Goal: Check status: Check status

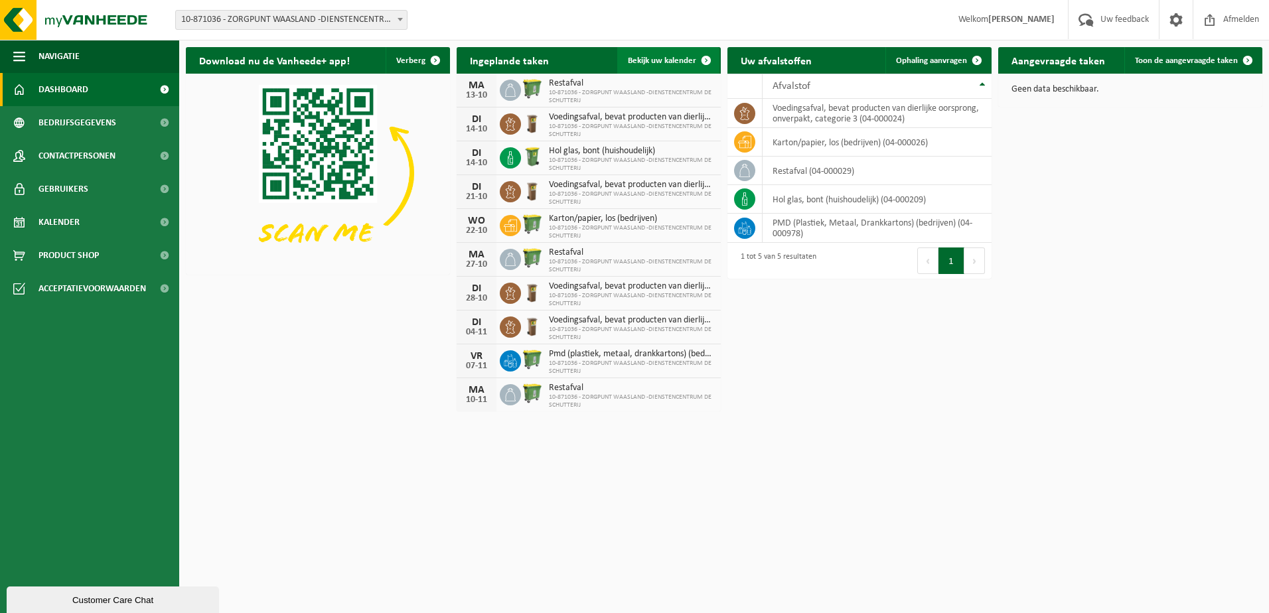
click at [705, 57] on span at bounding box center [706, 60] width 27 height 27
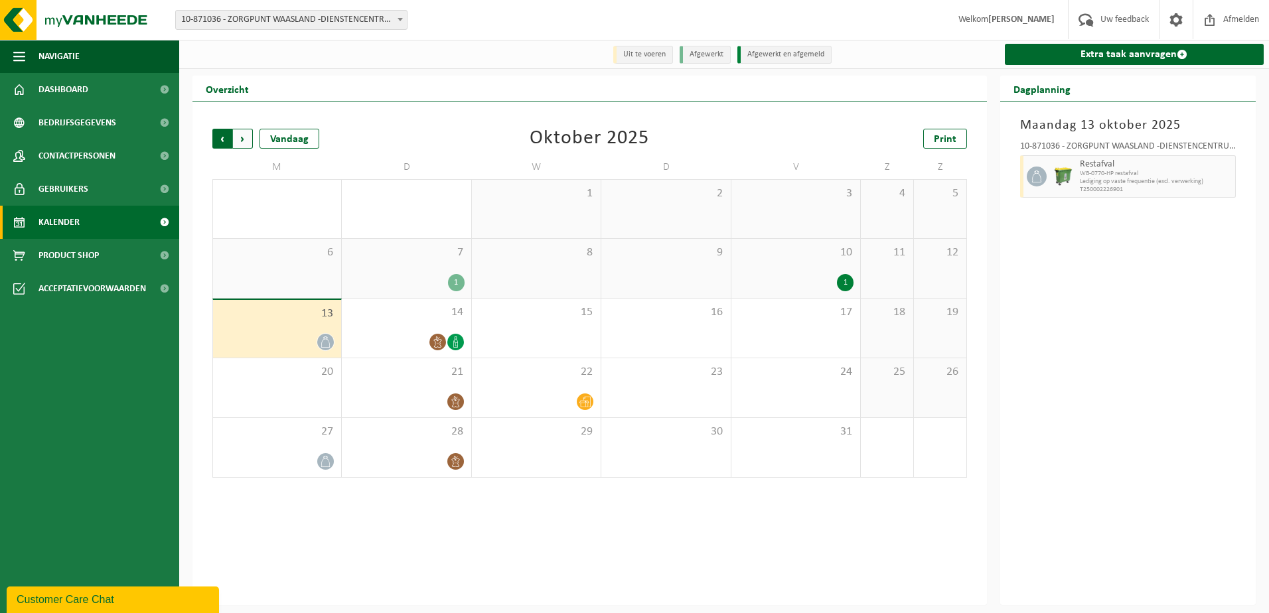
click at [240, 139] on span "Volgende" at bounding box center [243, 139] width 20 height 20
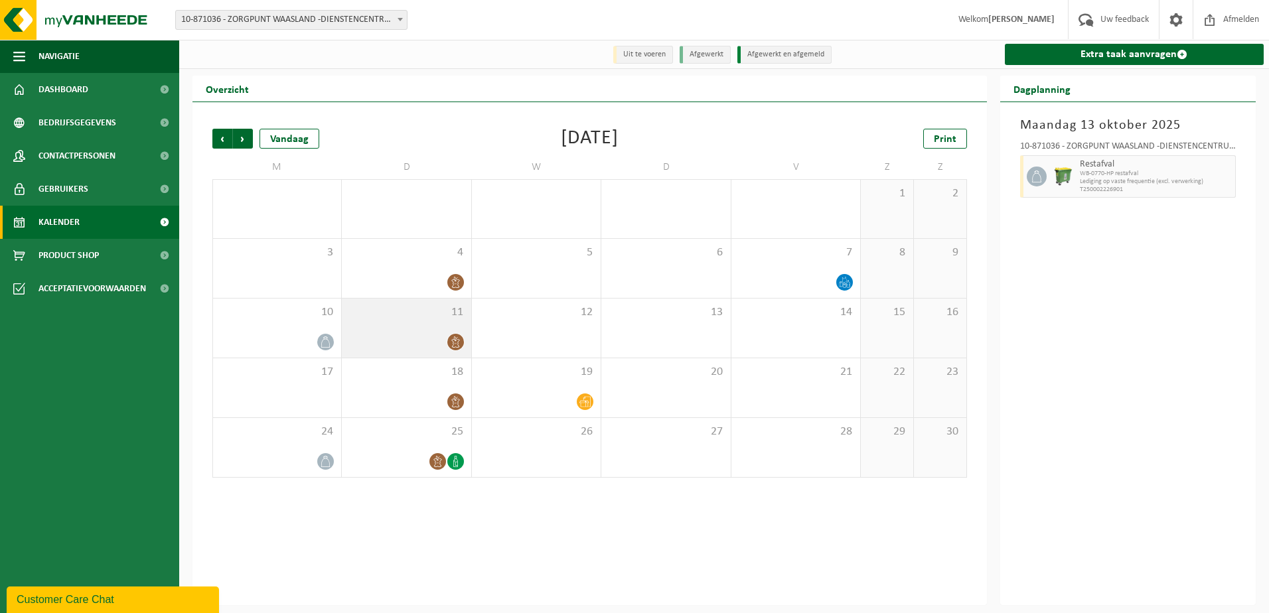
click at [457, 342] on icon at bounding box center [455, 342] width 11 height 11
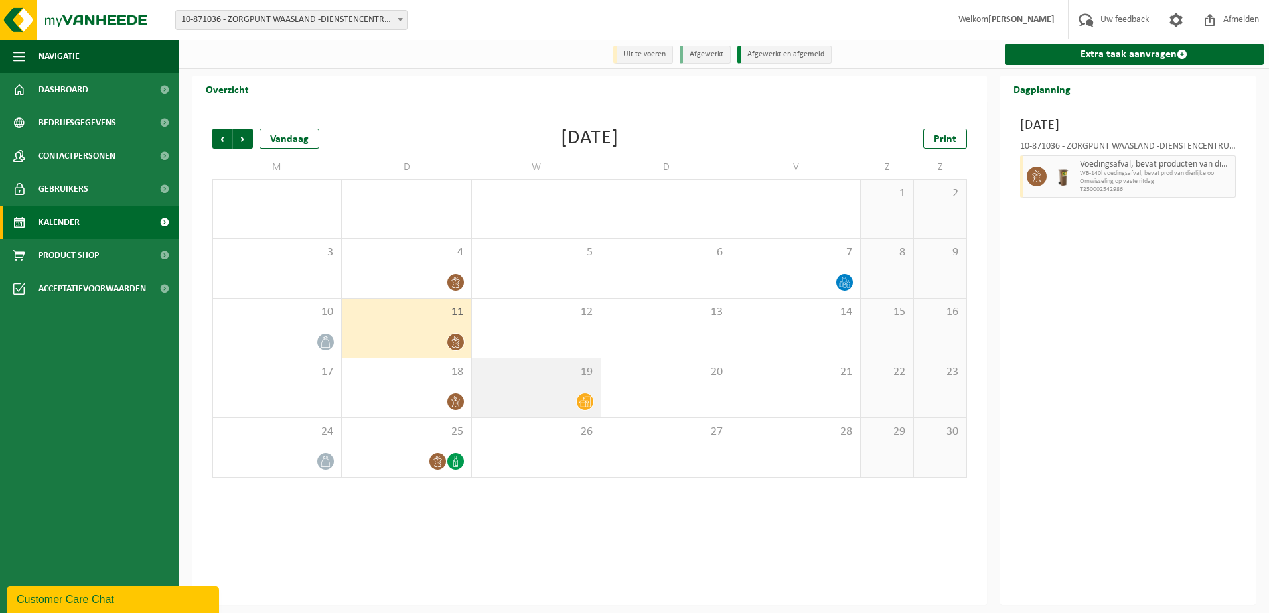
click at [587, 402] on icon at bounding box center [585, 401] width 11 height 11
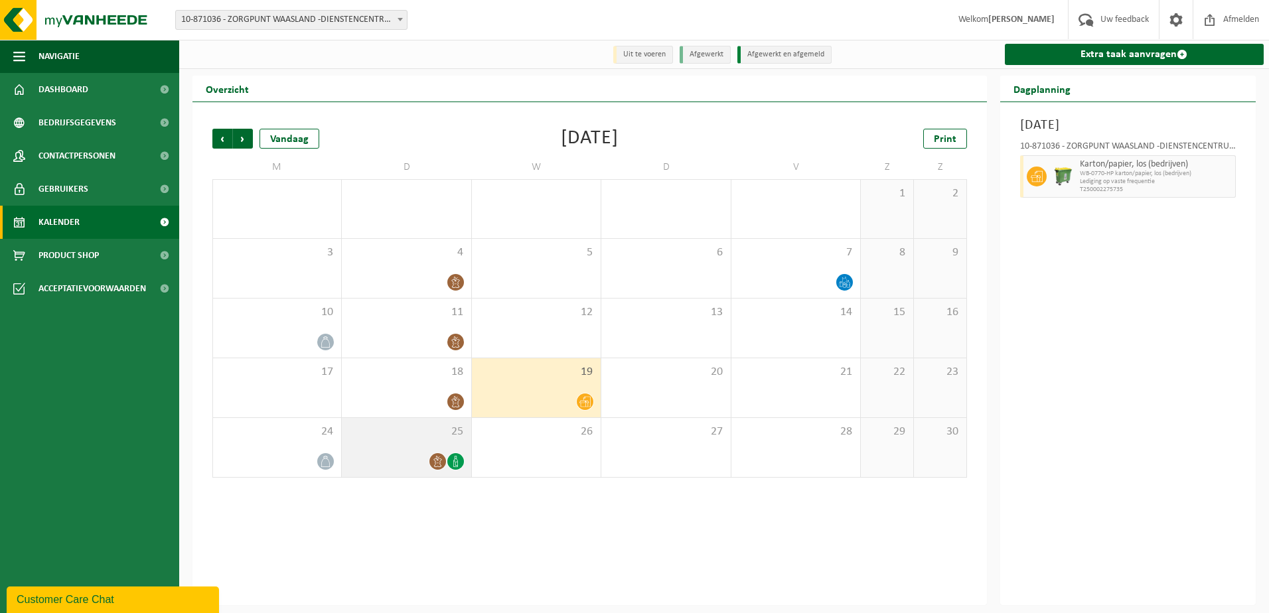
click at [456, 461] on icon at bounding box center [455, 461] width 11 height 11
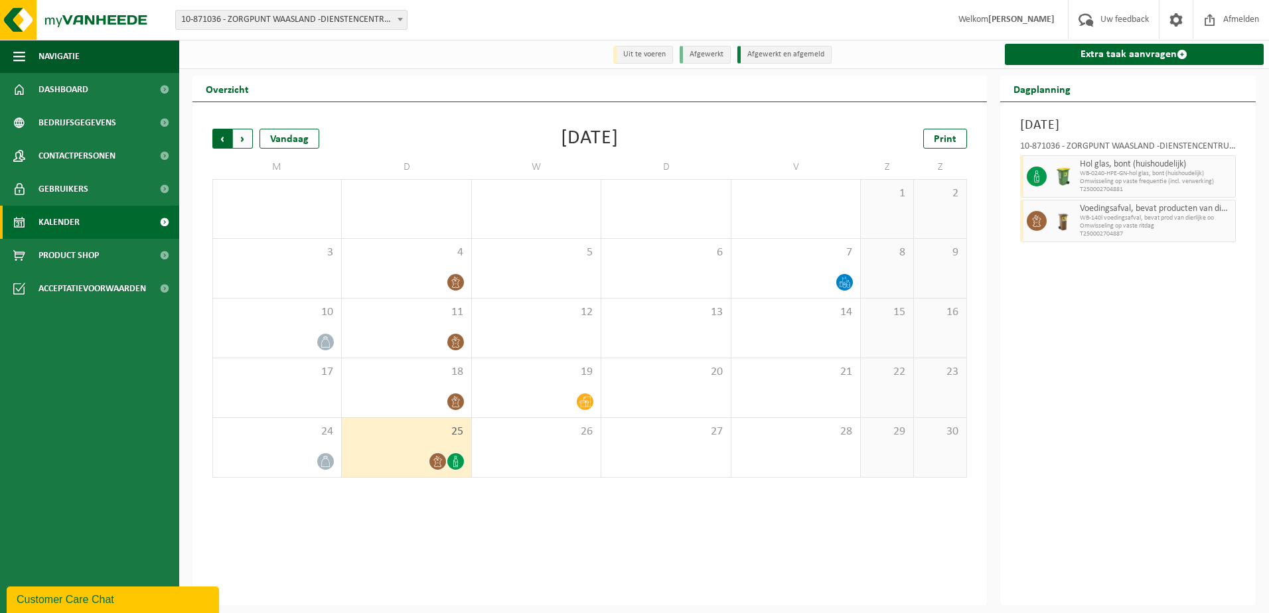
click at [246, 140] on span "Volgende" at bounding box center [243, 139] width 20 height 20
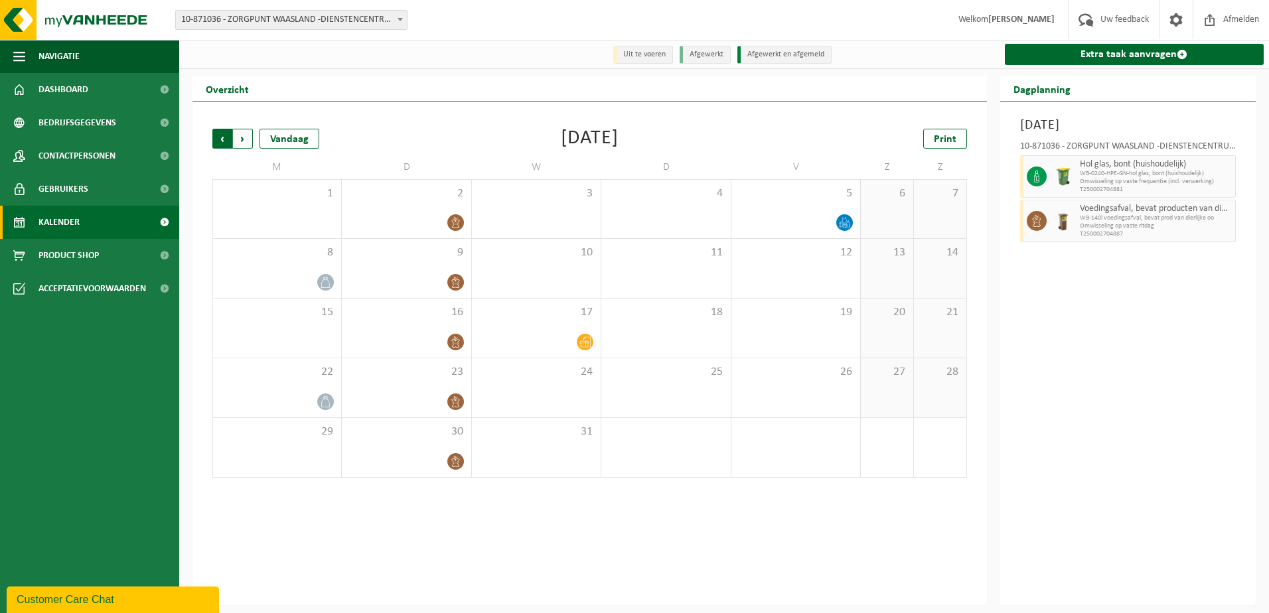
click at [246, 137] on span "Volgende" at bounding box center [243, 139] width 20 height 20
